Goal: Transaction & Acquisition: Purchase product/service

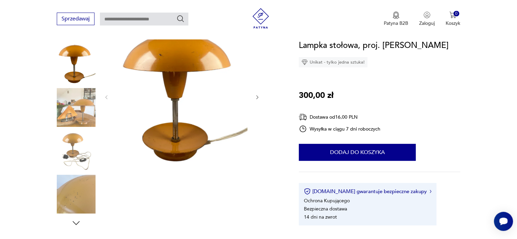
scroll to position [82, 0]
click at [257, 95] on icon "button" at bounding box center [257, 97] width 2 height 4
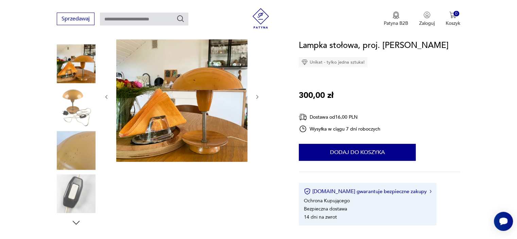
click at [257, 95] on icon "button" at bounding box center [257, 97] width 2 height 4
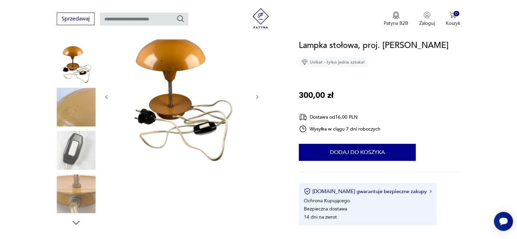
click at [257, 95] on icon "button" at bounding box center [257, 97] width 2 height 4
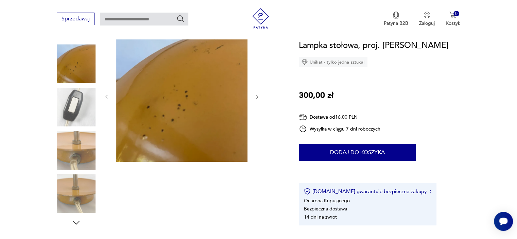
click at [257, 96] on icon "button" at bounding box center [257, 97] width 6 height 6
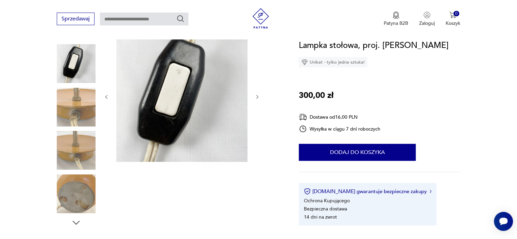
click at [257, 96] on icon "button" at bounding box center [257, 97] width 6 height 6
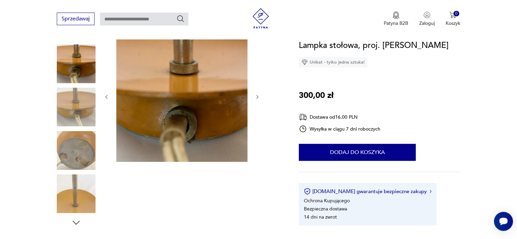
click at [257, 96] on icon "button" at bounding box center [257, 97] width 6 height 6
